Goal: Task Accomplishment & Management: Manage account settings

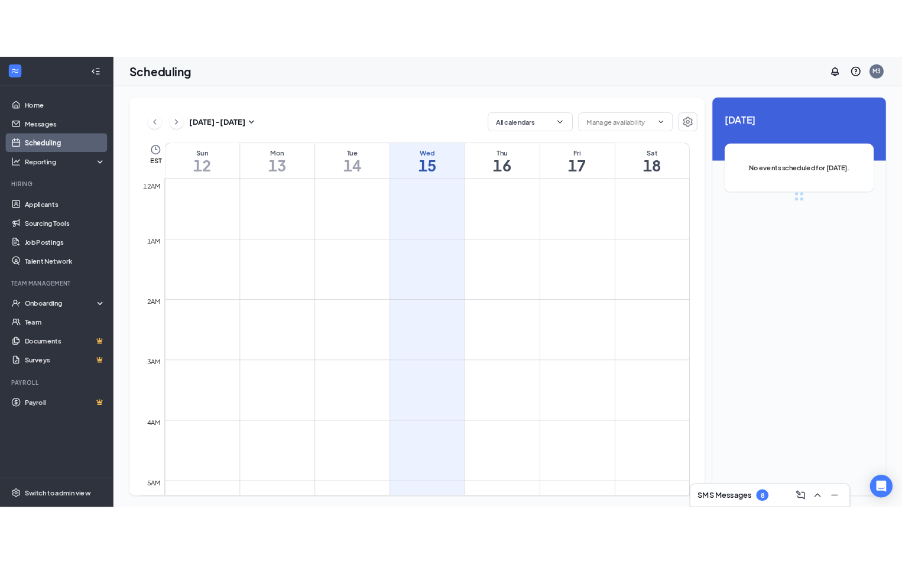
scroll to position [581, 0]
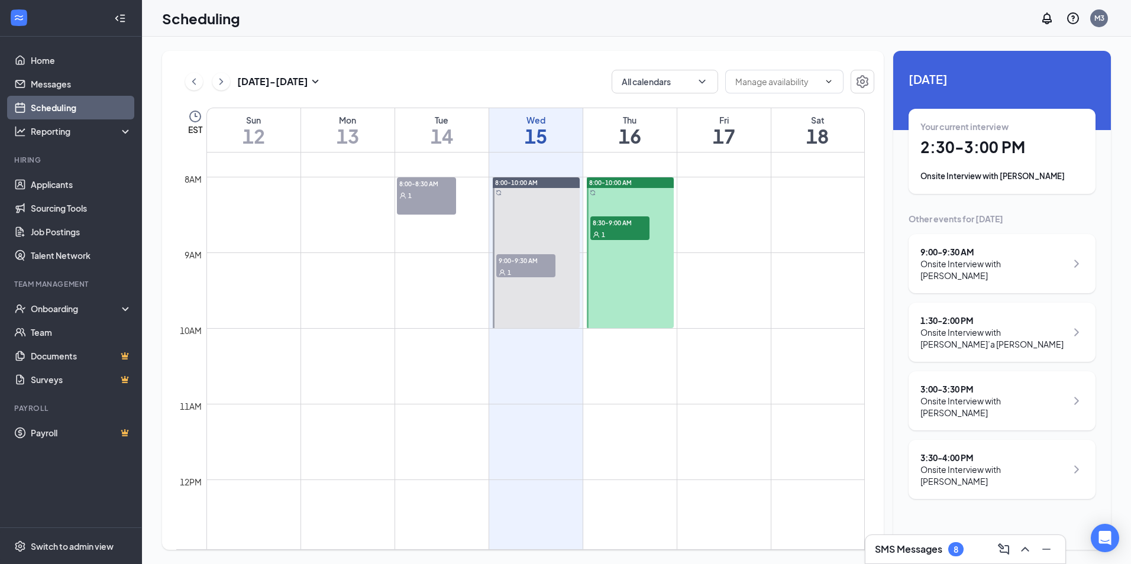
click at [923, 164] on div "Your current interview 2:30 - 3:00 PM Onsite Interview with [PERSON_NAME]" at bounding box center [1001, 152] width 163 height 62
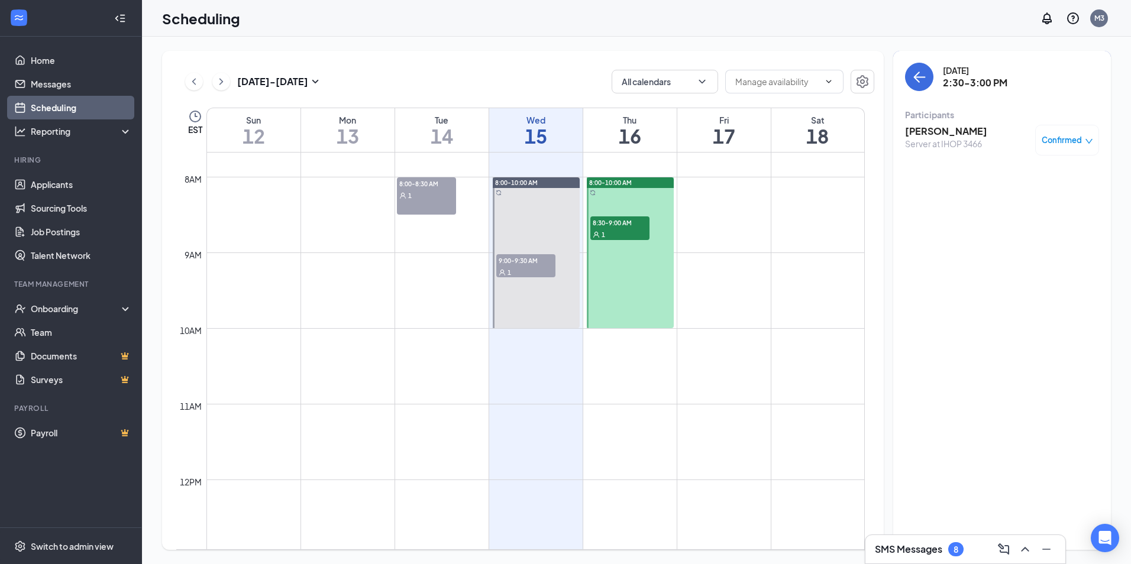
click at [938, 132] on h3 "[PERSON_NAME]" at bounding box center [946, 131] width 82 height 13
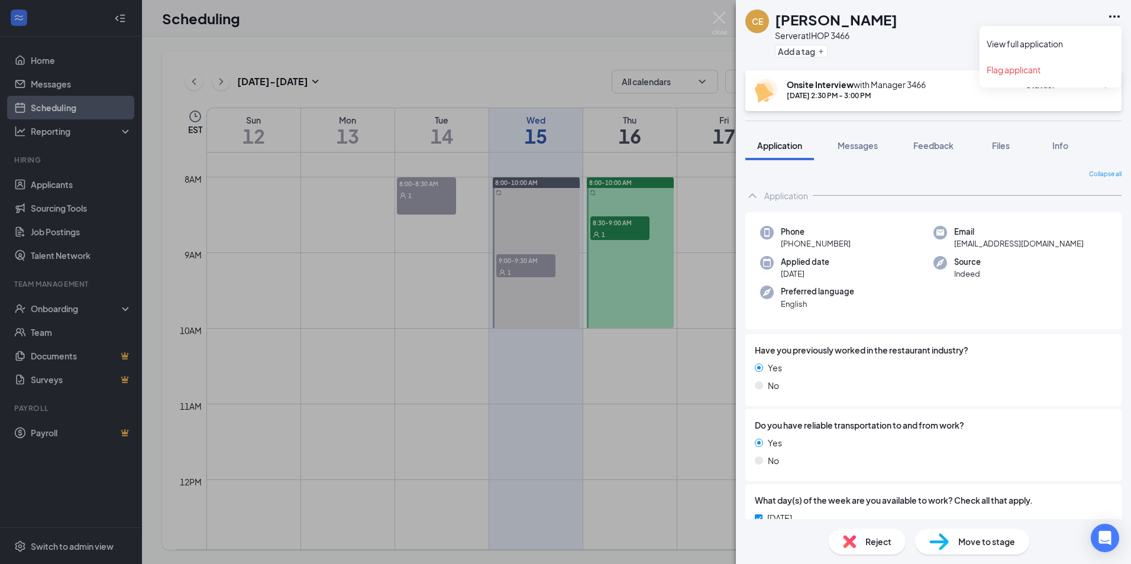
click at [1114, 13] on icon "Ellipses" at bounding box center [1114, 16] width 14 height 14
click at [998, 38] on link "View full application" at bounding box center [1050, 44] width 128 height 12
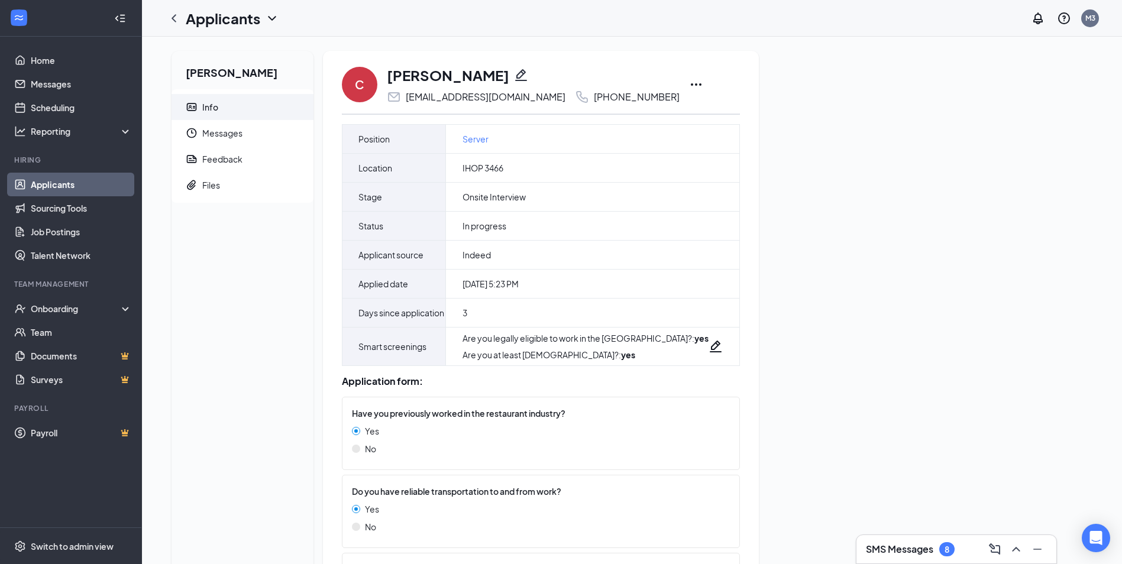
click at [689, 81] on icon "Ellipses" at bounding box center [696, 84] width 14 height 14
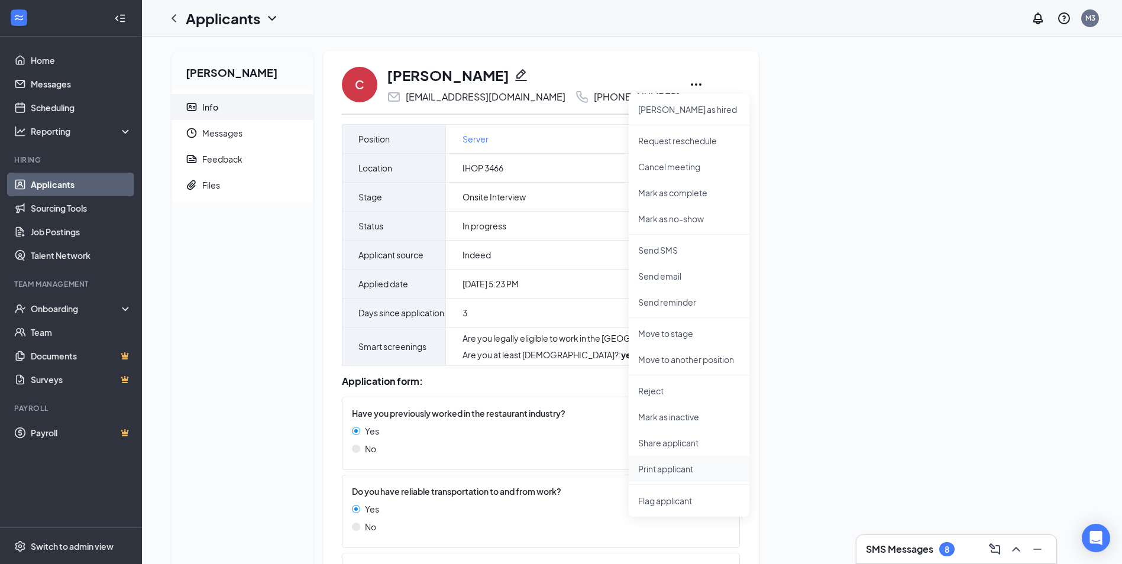
click at [674, 478] on li "Print applicant" at bounding box center [689, 469] width 121 height 26
